Goal: Manage account settings

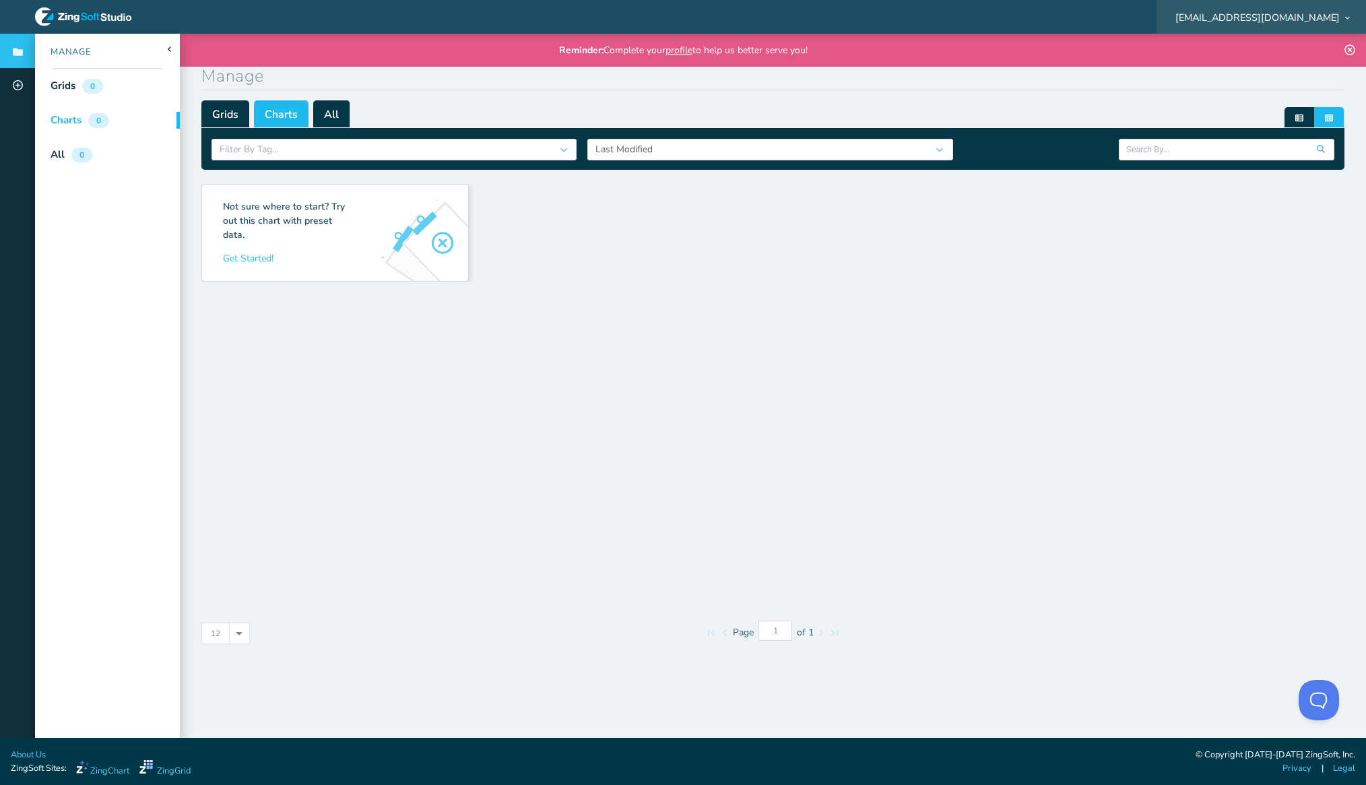
click at [1304, 13] on span "[EMAIL_ADDRESS][DOMAIN_NAME]" at bounding box center [1258, 17] width 164 height 9
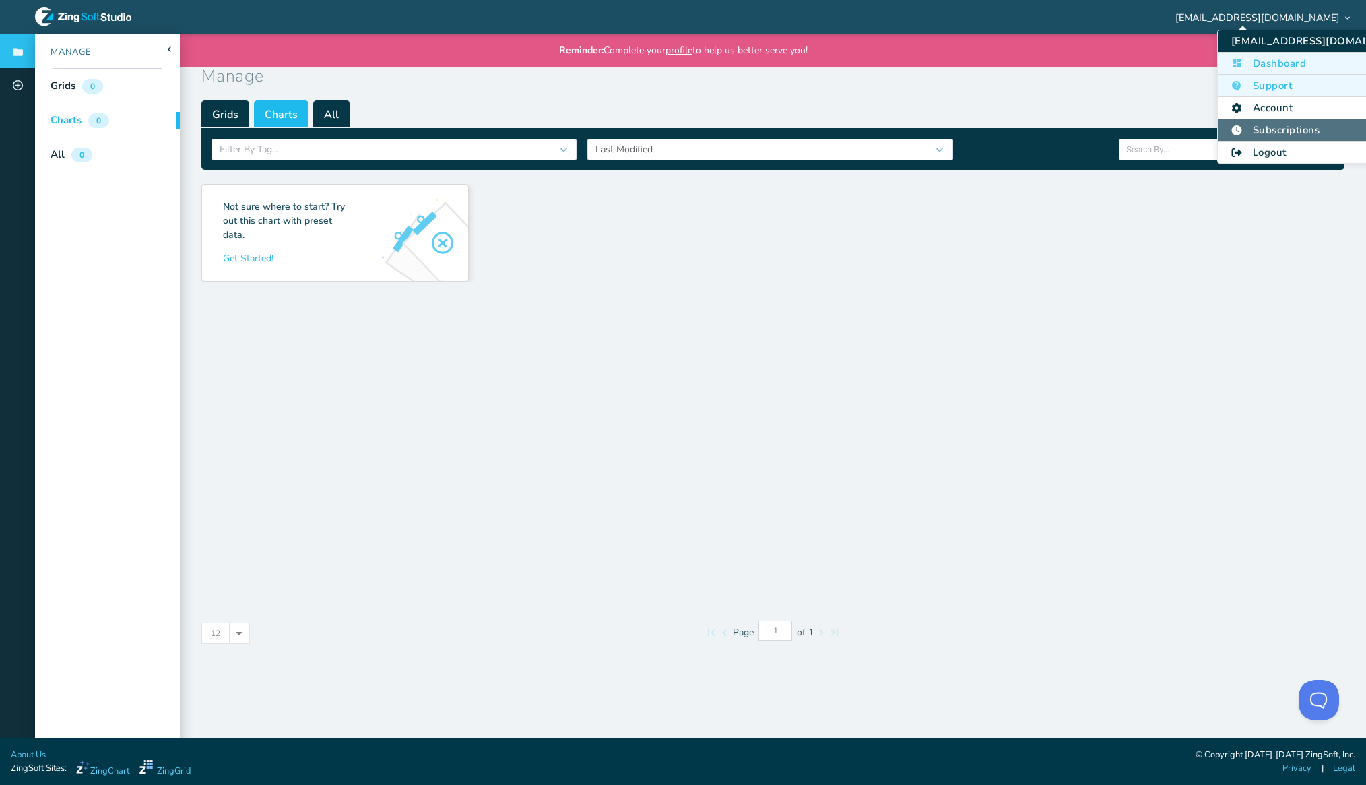
click at [1273, 125] on li "Subscriptions" at bounding box center [1322, 130] width 209 height 22
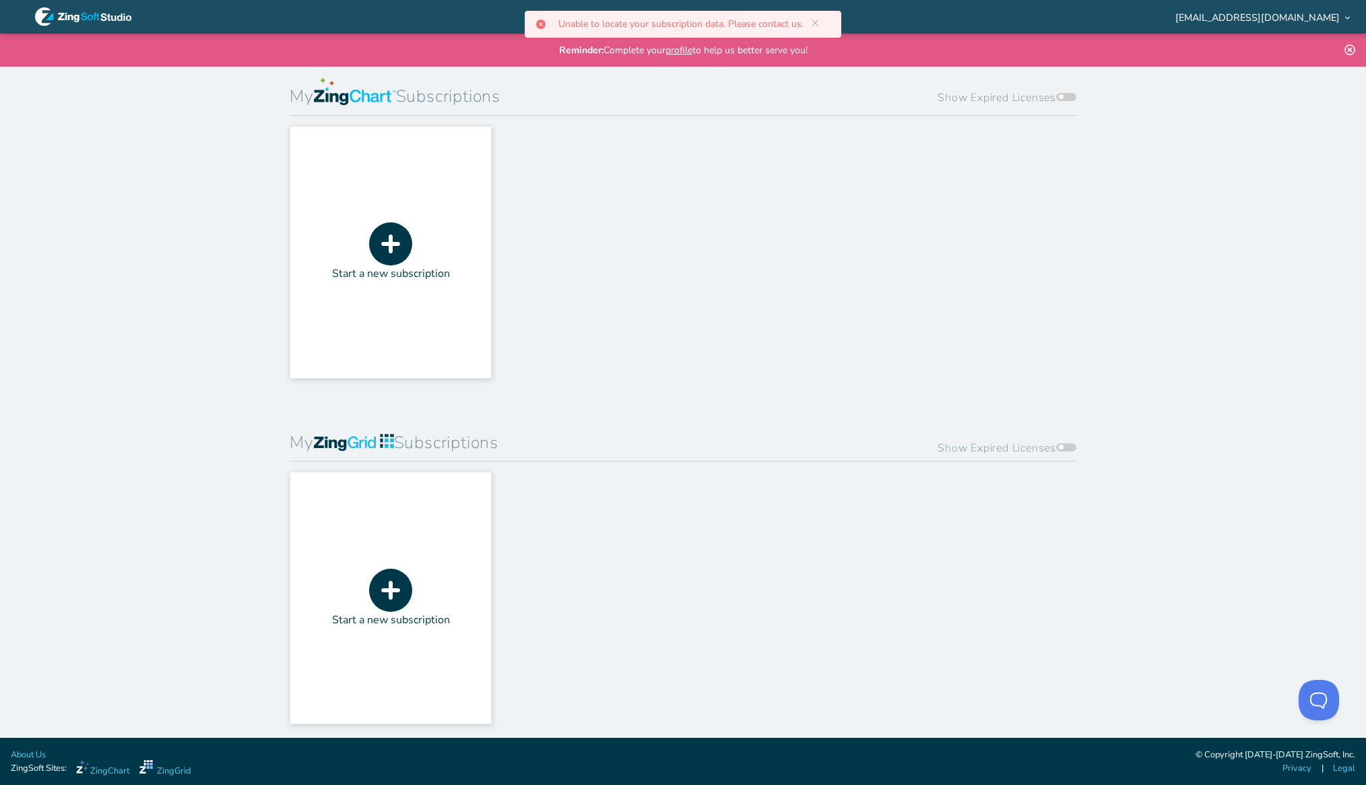
click at [390, 247] on icon at bounding box center [390, 243] width 43 height 43
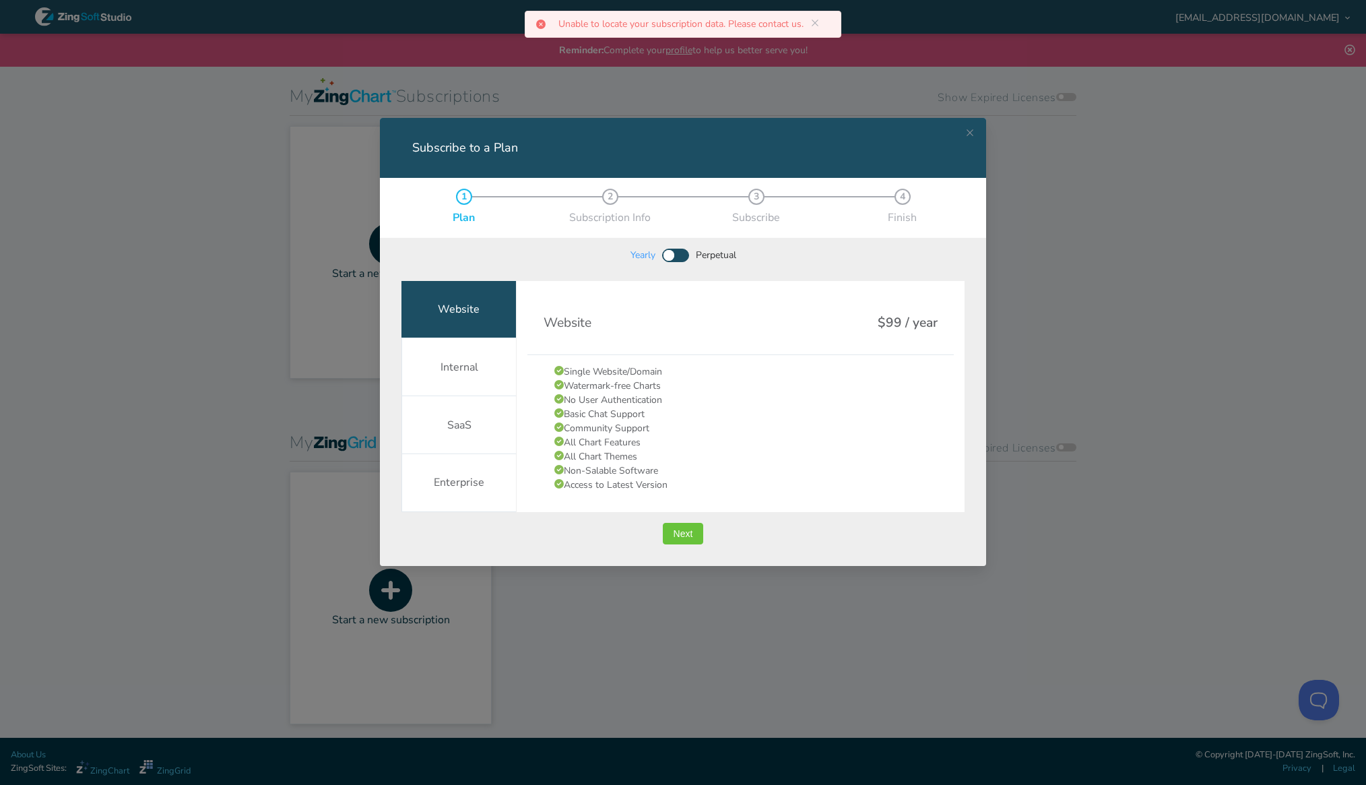
click at [459, 312] on div "Website" at bounding box center [459, 309] width 42 height 16
click at [680, 529] on span "Next" at bounding box center [684, 533] width 20 height 9
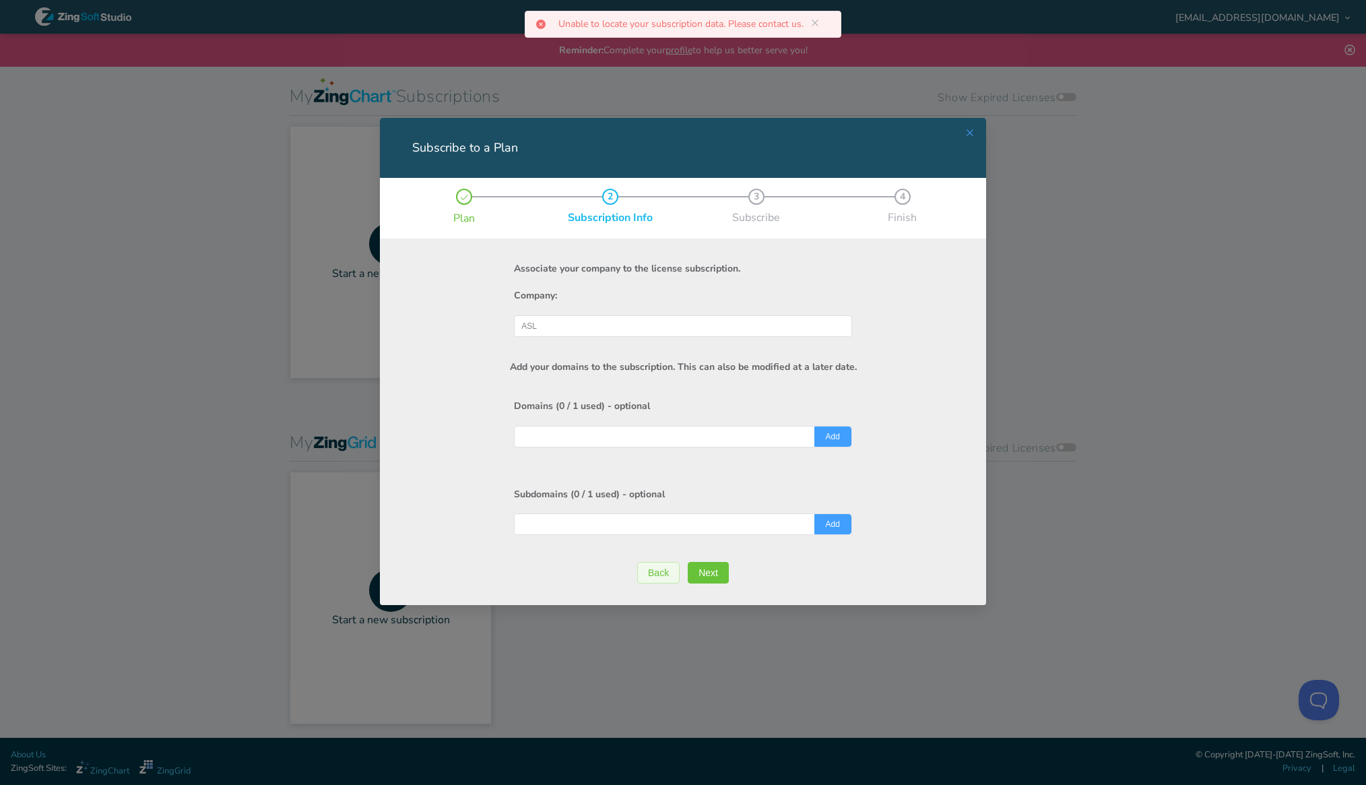
click at [968, 133] on icon "Close this dialog" at bounding box center [970, 132] width 11 height 11
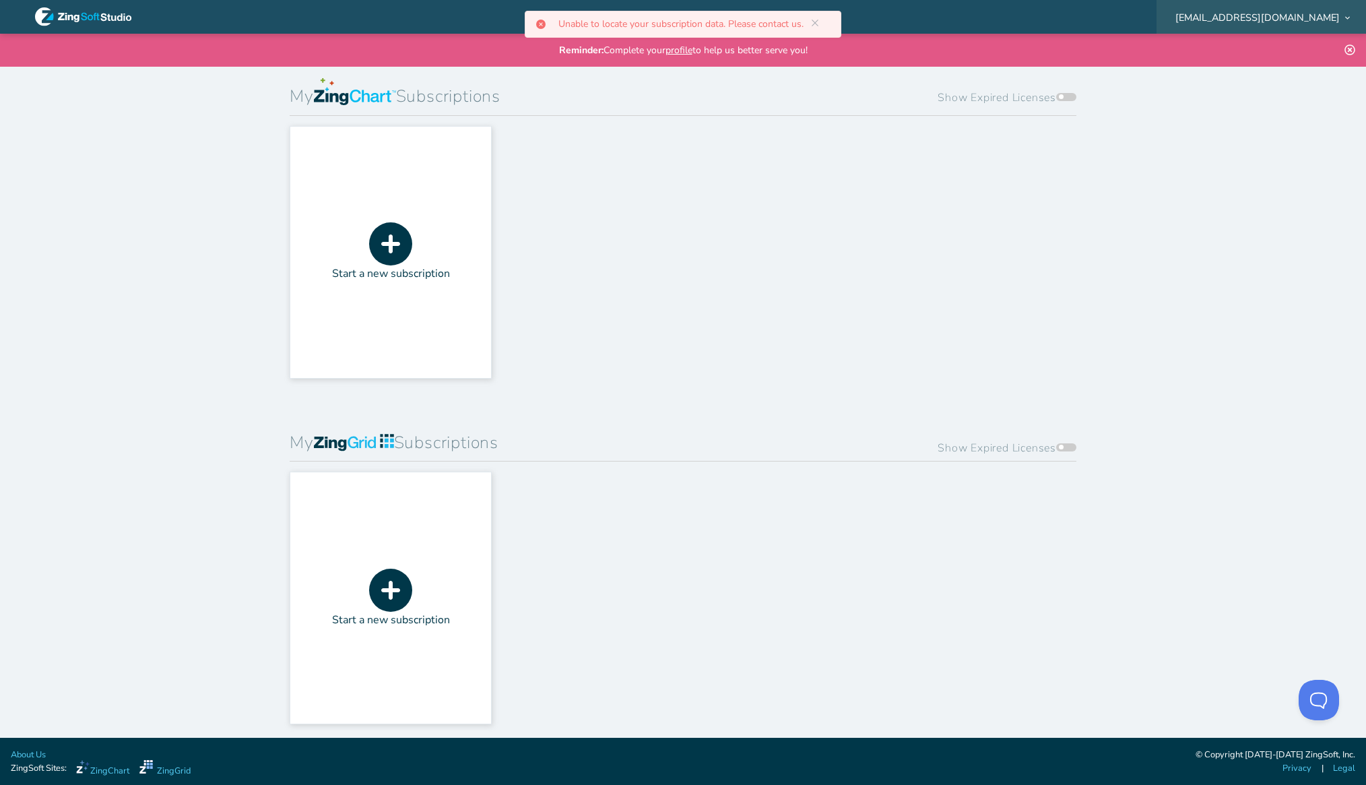
click at [1321, 15] on span "[EMAIL_ADDRESS][DOMAIN_NAME]" at bounding box center [1258, 17] width 164 height 9
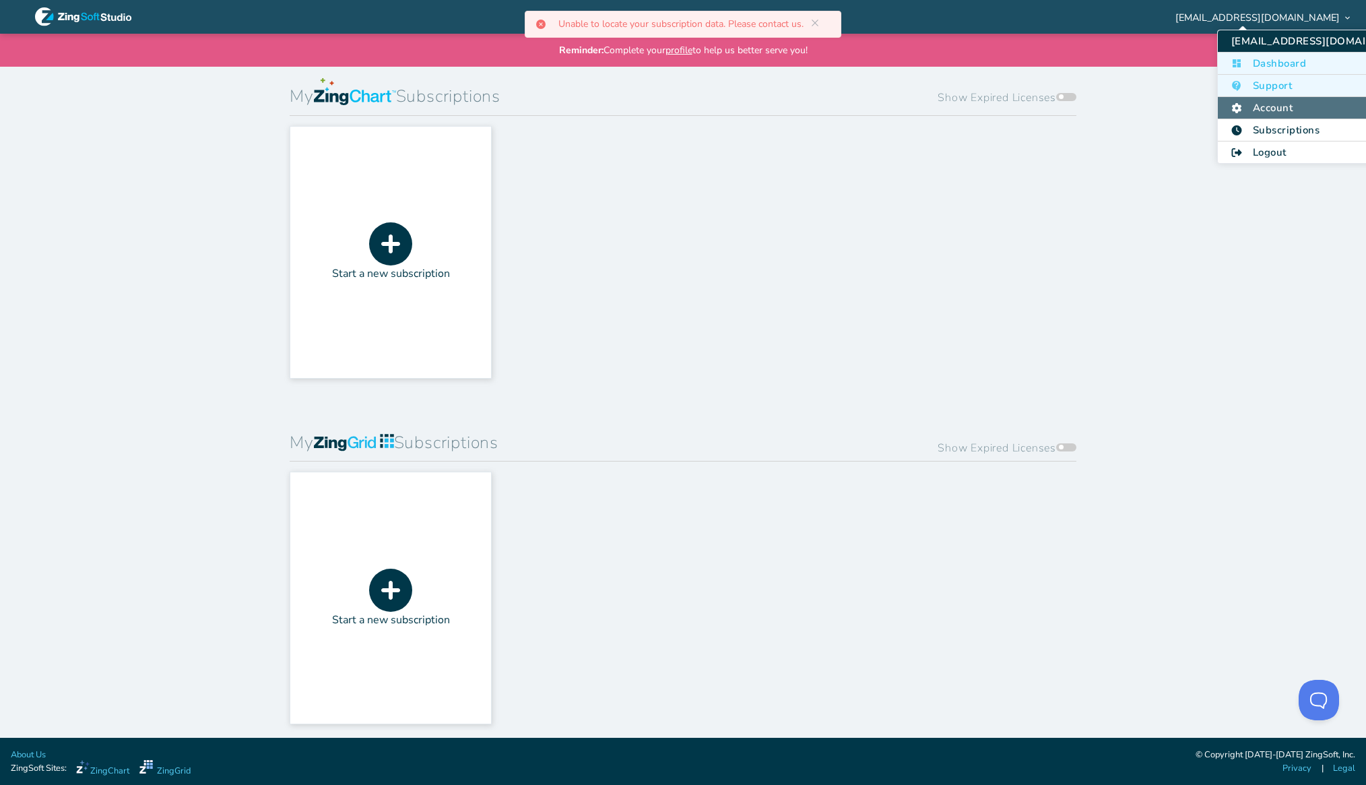
click at [1263, 110] on li "Account" at bounding box center [1322, 108] width 209 height 22
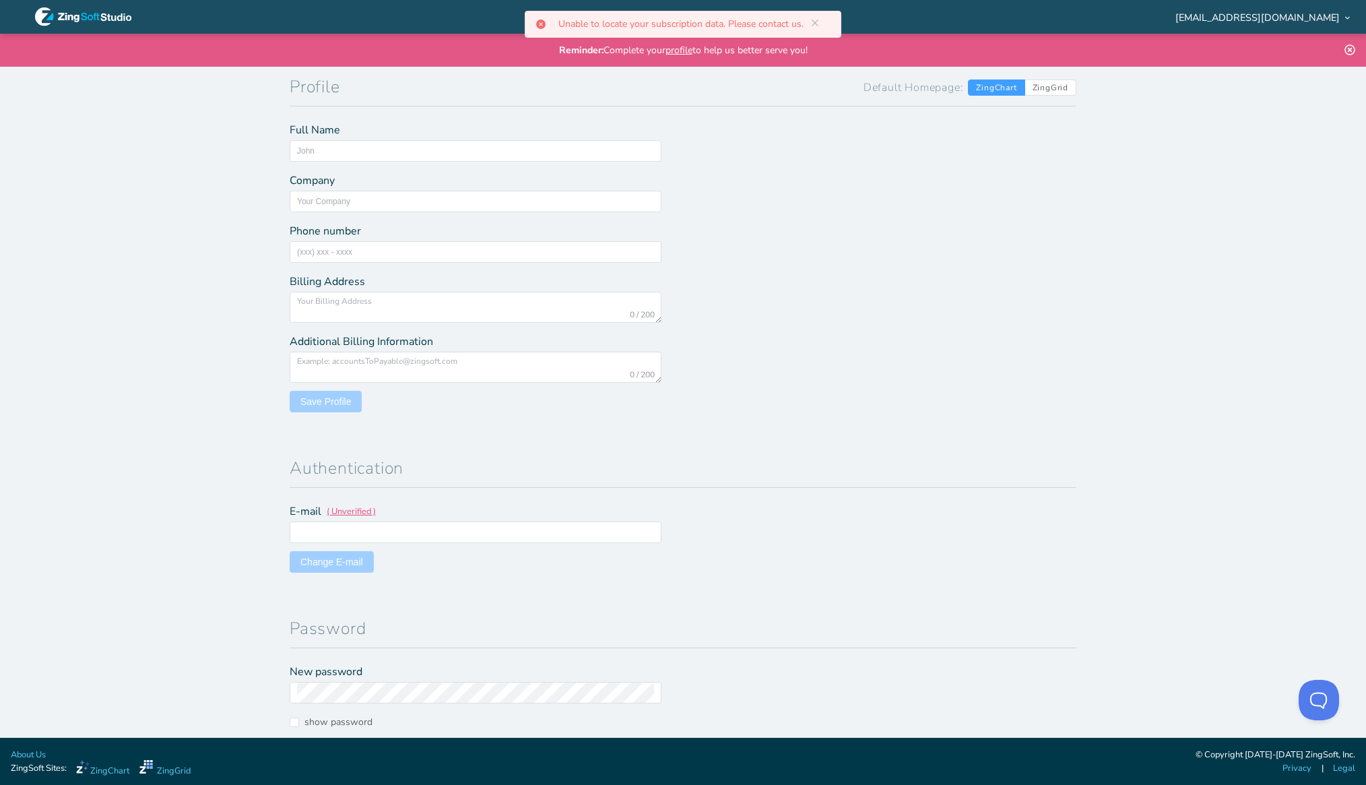
type input "ASL"
type input "[EMAIL_ADDRESS][DOMAIN_NAME]"
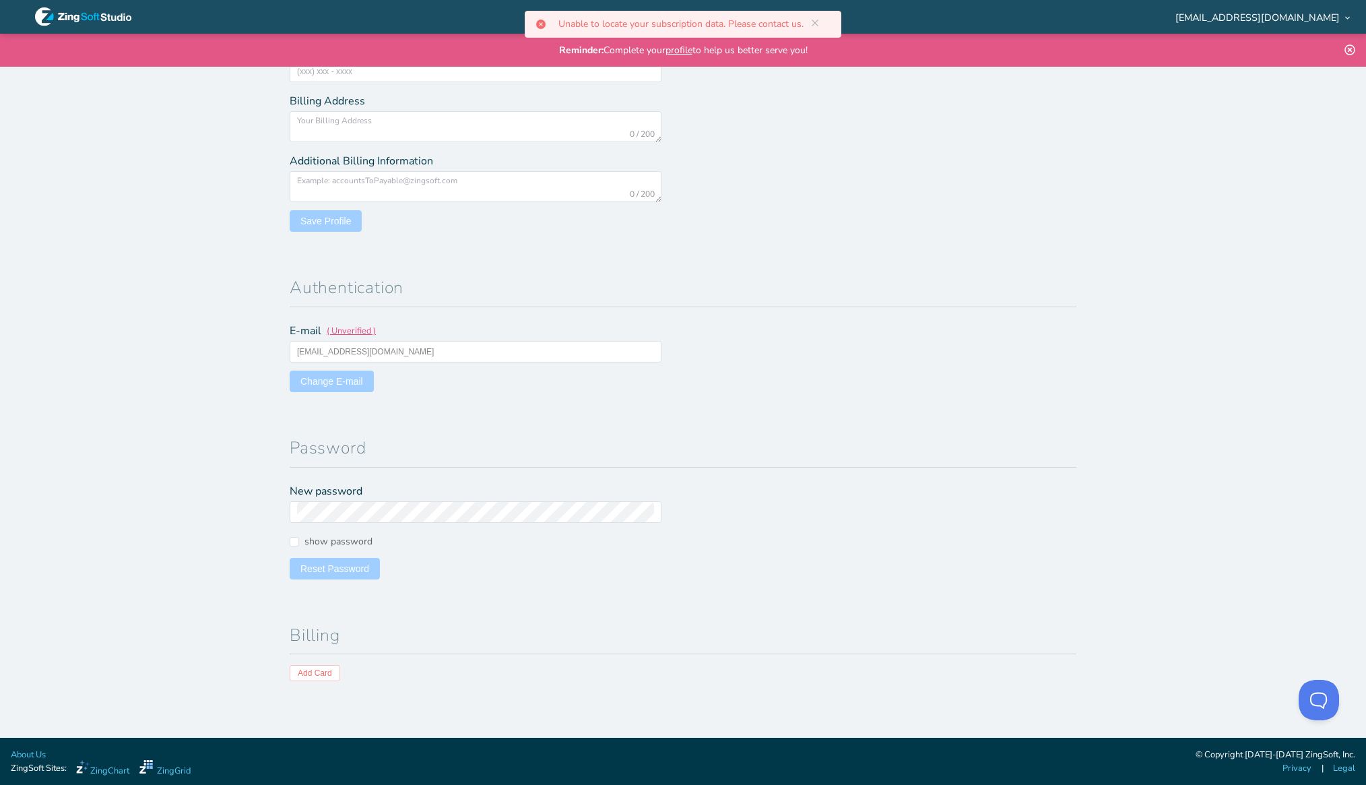
scroll to position [189, 0]
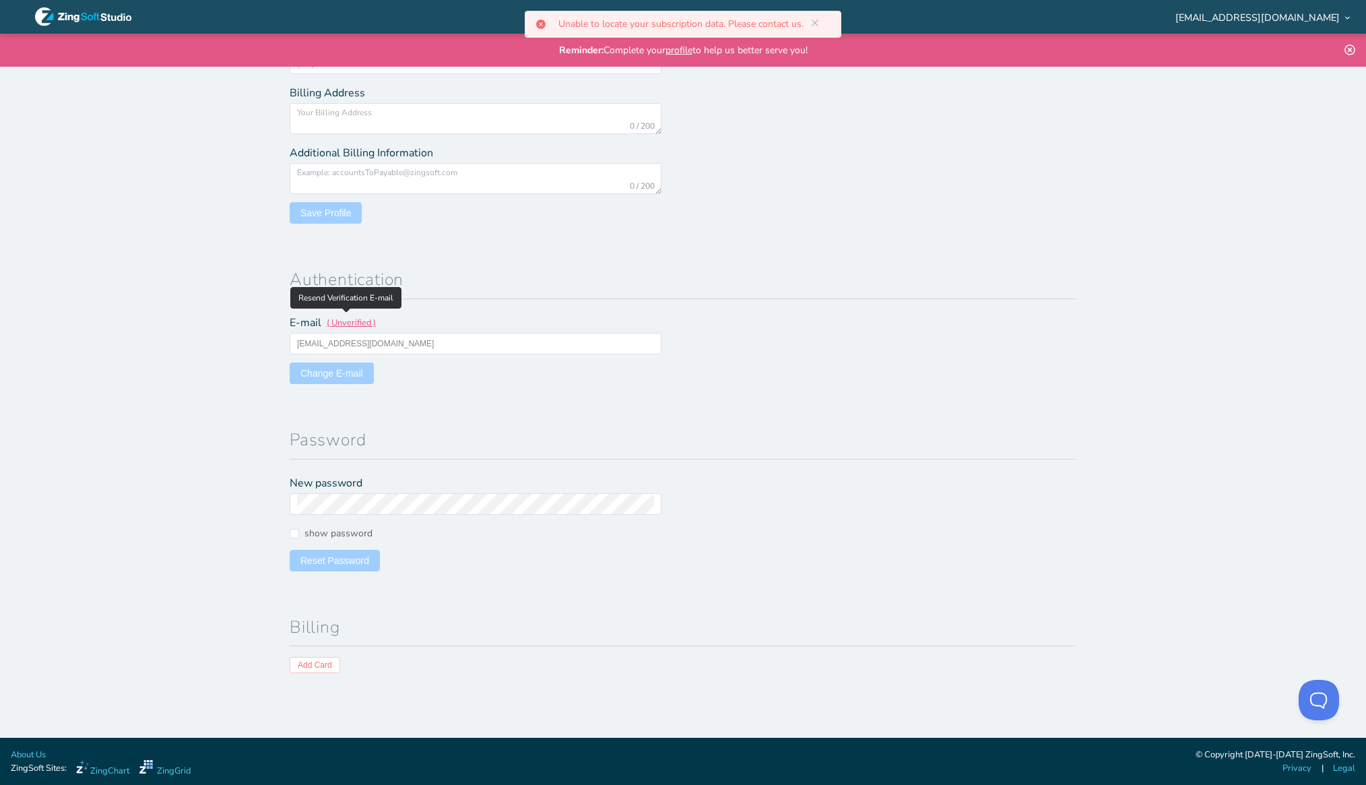
click at [338, 319] on span "( Unverified )" at bounding box center [351, 326] width 49 height 18
click at [1050, 362] on div at bounding box center [874, 347] width 383 height 77
